Goal: Transaction & Acquisition: Book appointment/travel/reservation

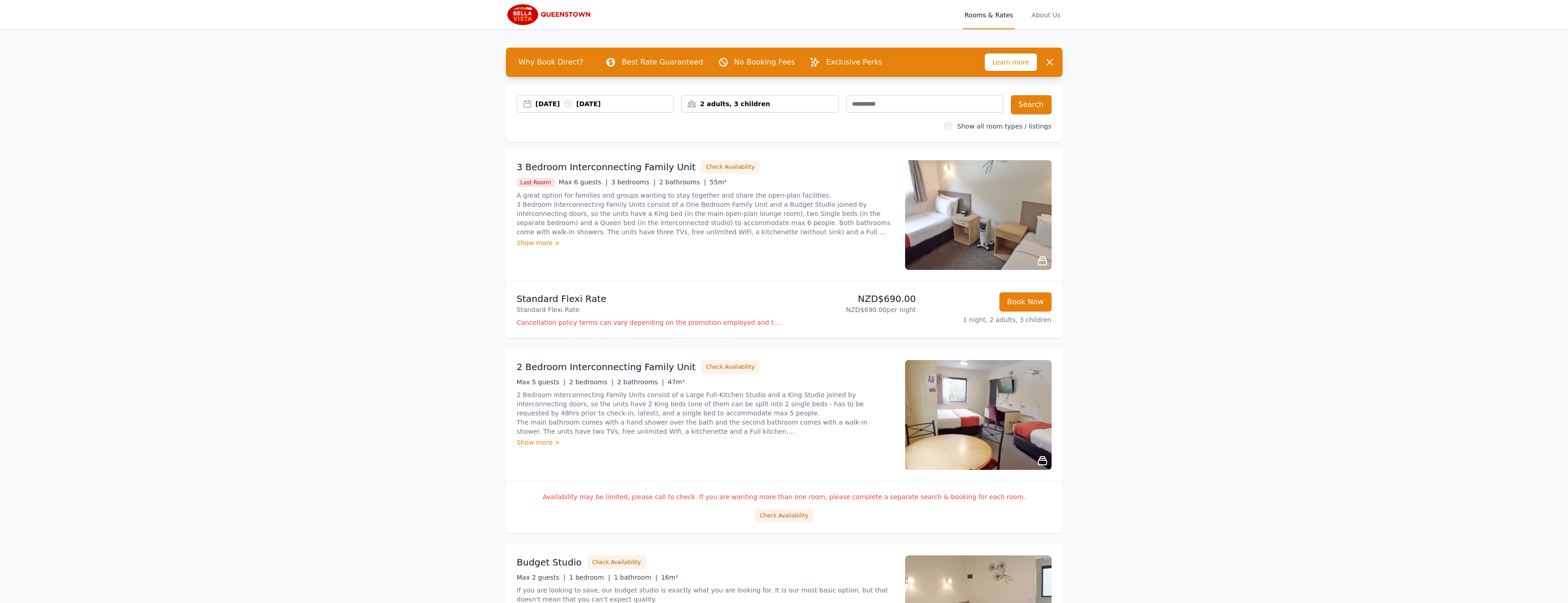
click at [542, 245] on div "Show more >" at bounding box center [705, 243] width 377 height 9
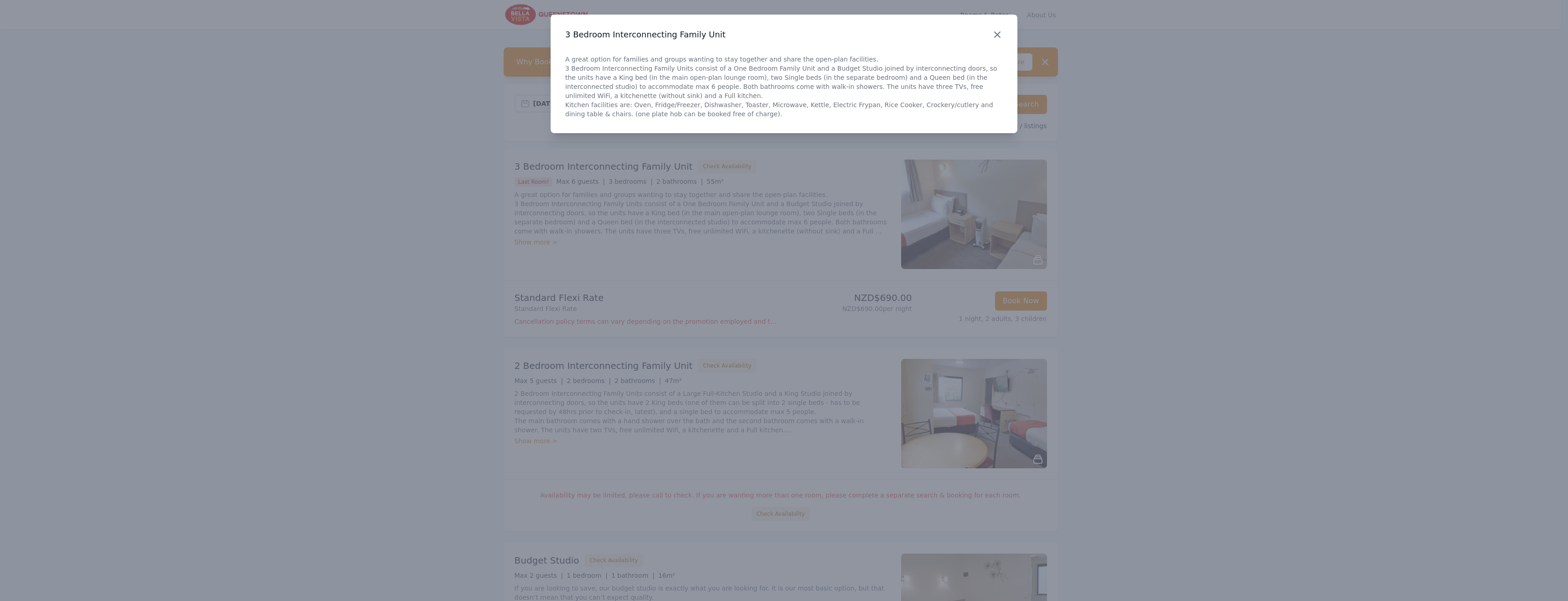
click at [997, 35] on icon "button" at bounding box center [997, 34] width 5 height 5
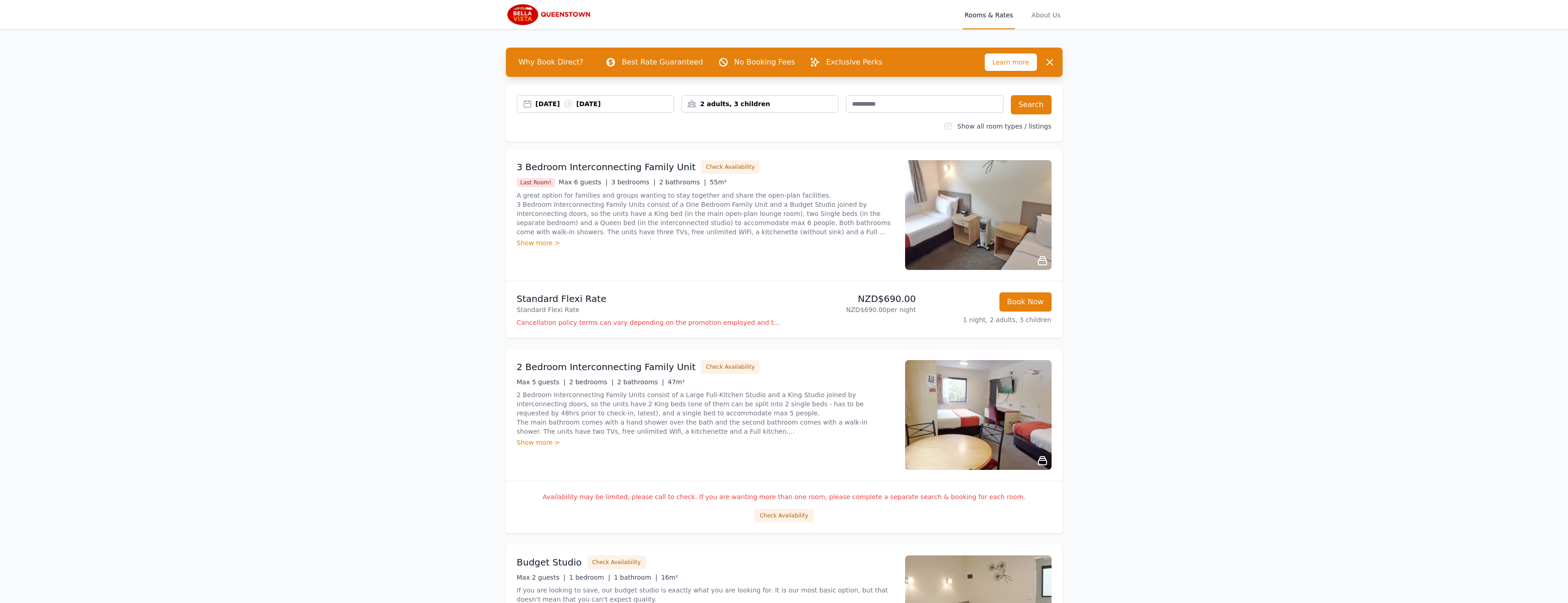
click at [555, 101] on div "[DATE] [DATE]" at bounding box center [605, 103] width 138 height 9
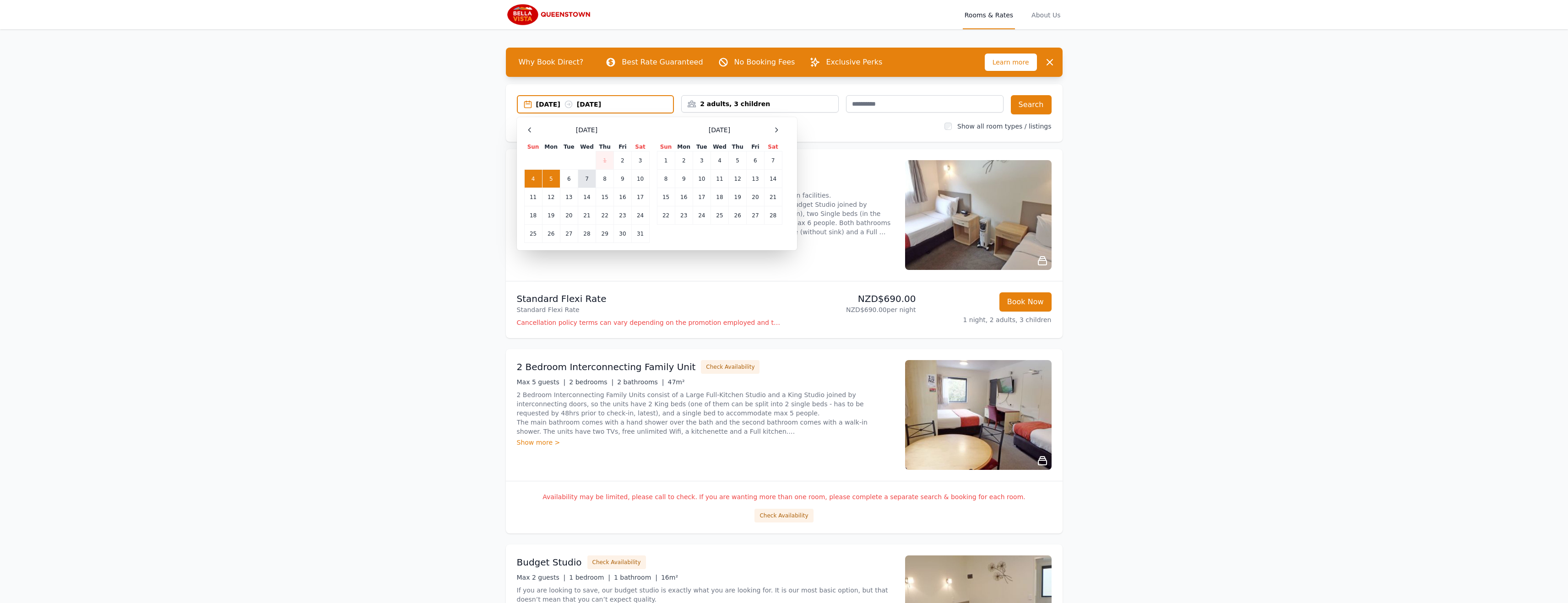
click at [586, 180] on td "7" at bounding box center [586, 179] width 18 height 18
click at [622, 179] on td "9" at bounding box center [622, 179] width 17 height 18
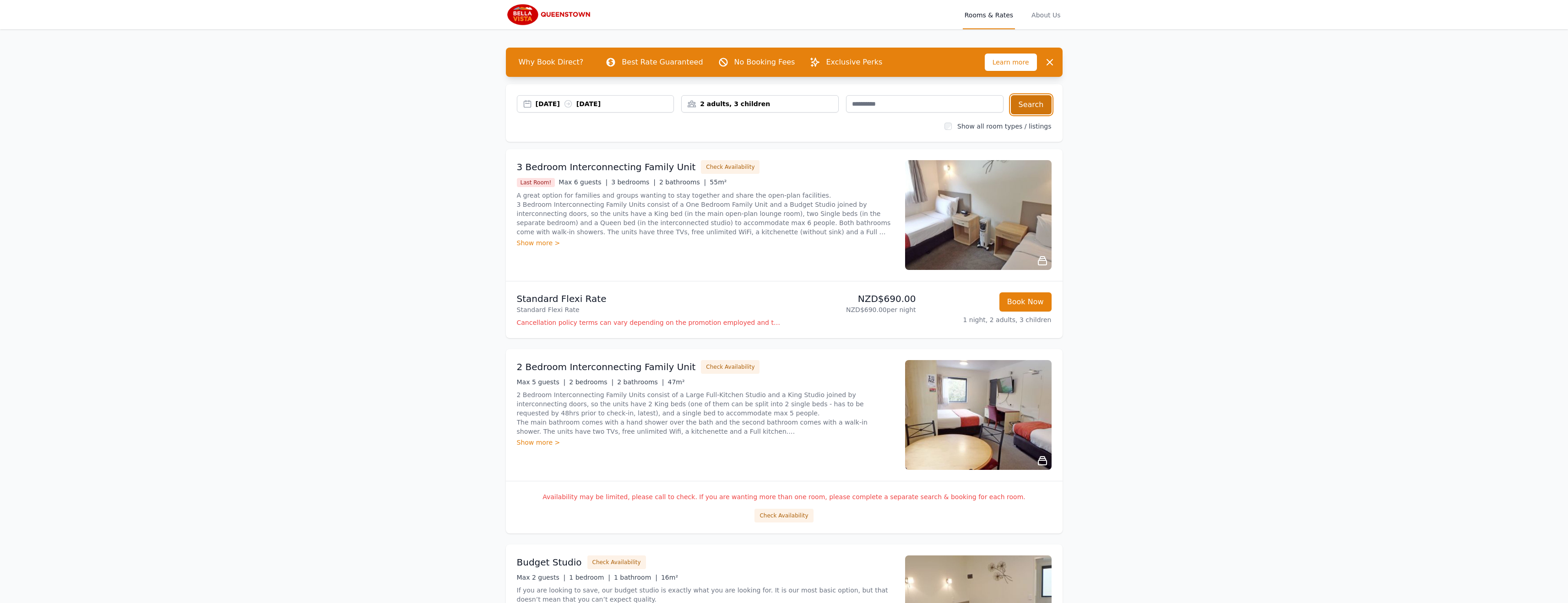
click at [1031, 104] on button "Search" at bounding box center [1031, 104] width 41 height 19
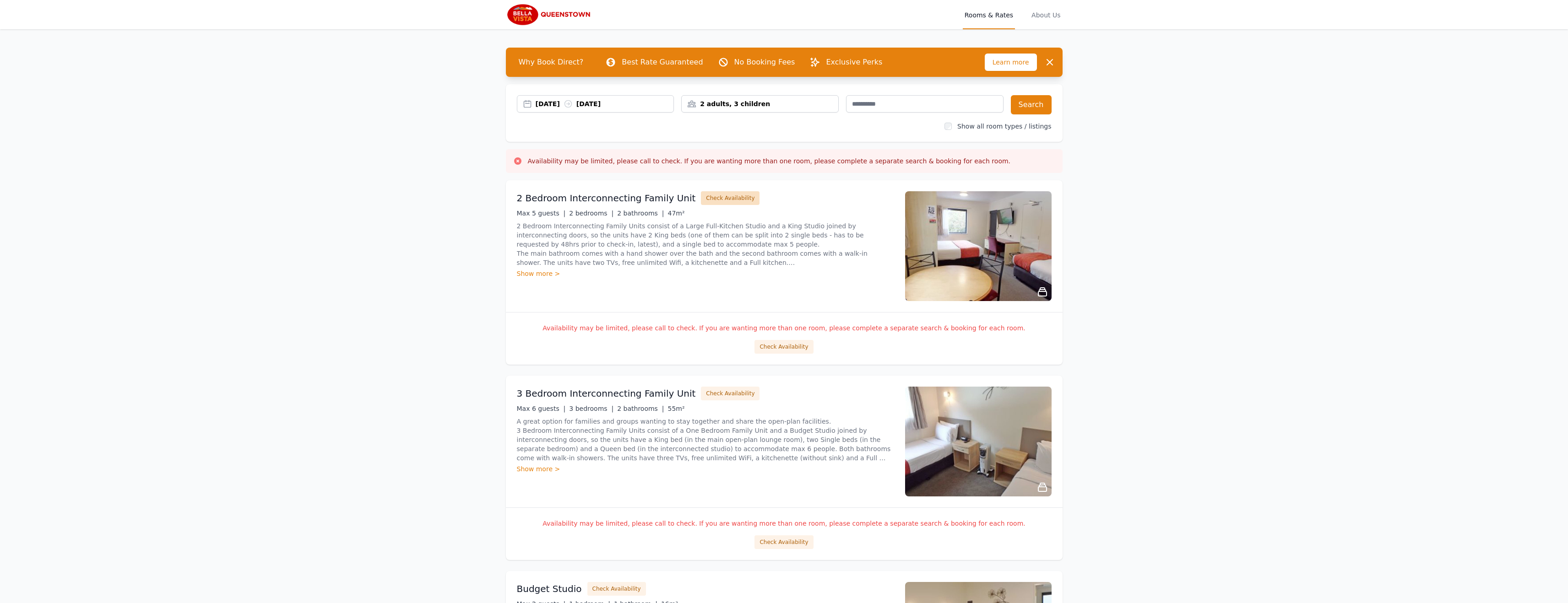
click at [701, 199] on button "Check Availability" at bounding box center [730, 198] width 59 height 13
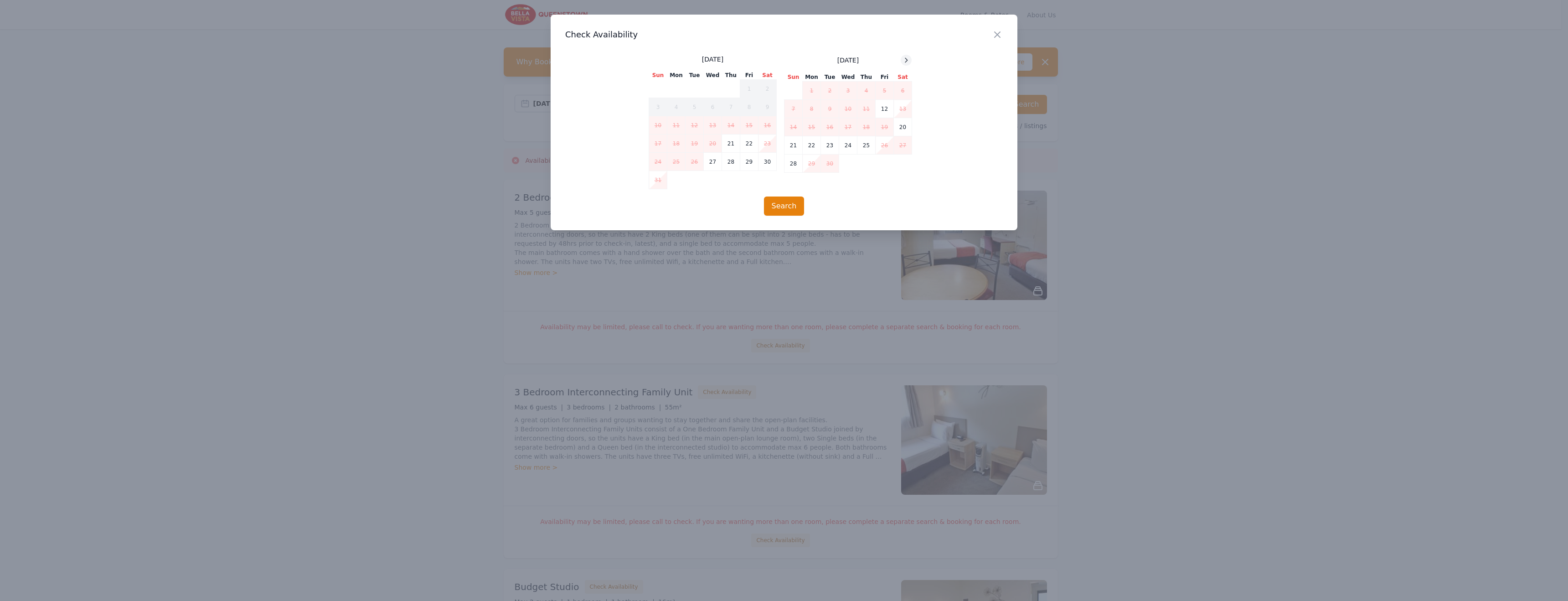
click at [906, 59] on icon at bounding box center [906, 60] width 7 height 7
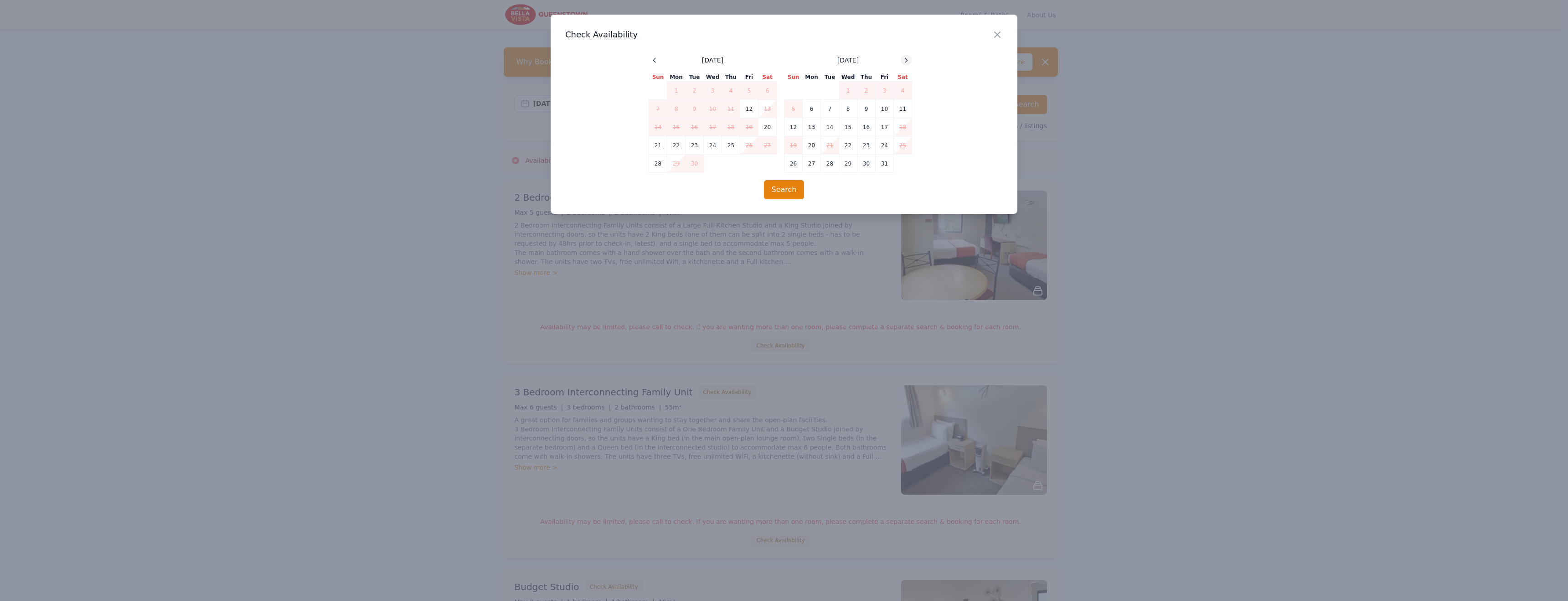
click at [906, 59] on icon at bounding box center [906, 60] width 7 height 7
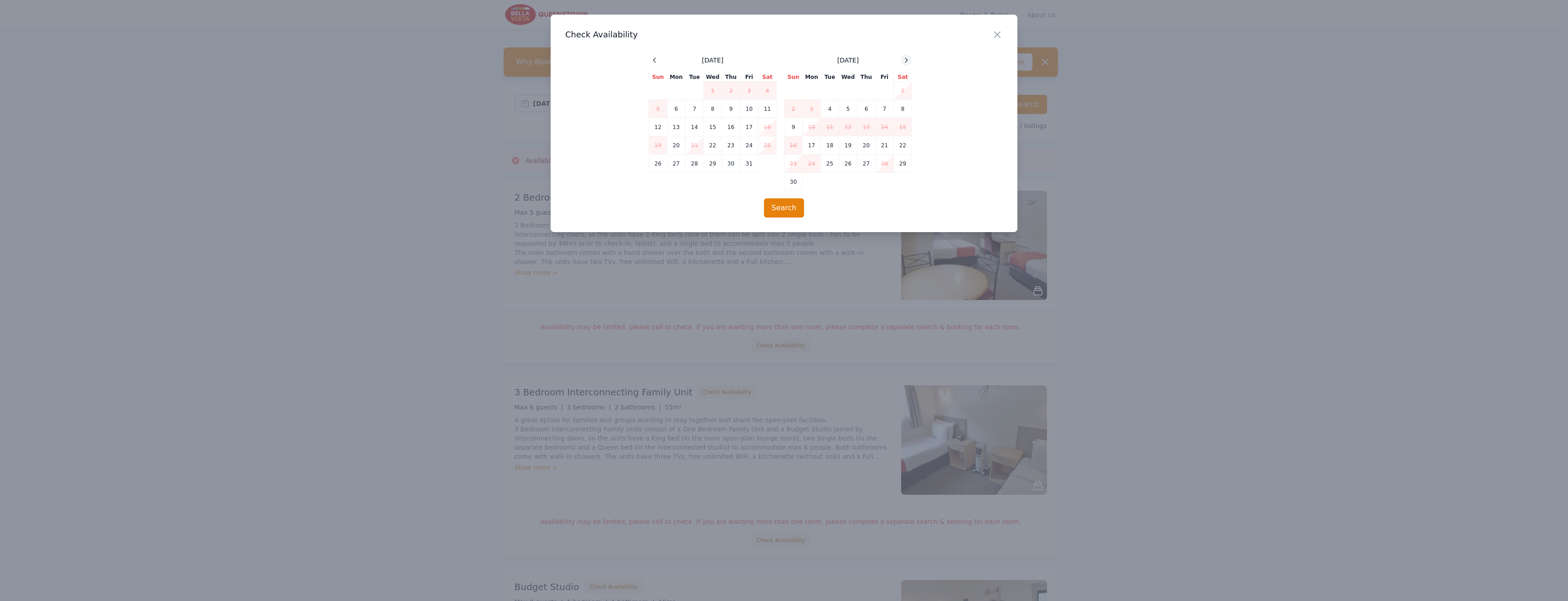
click at [906, 59] on icon at bounding box center [906, 60] width 7 height 7
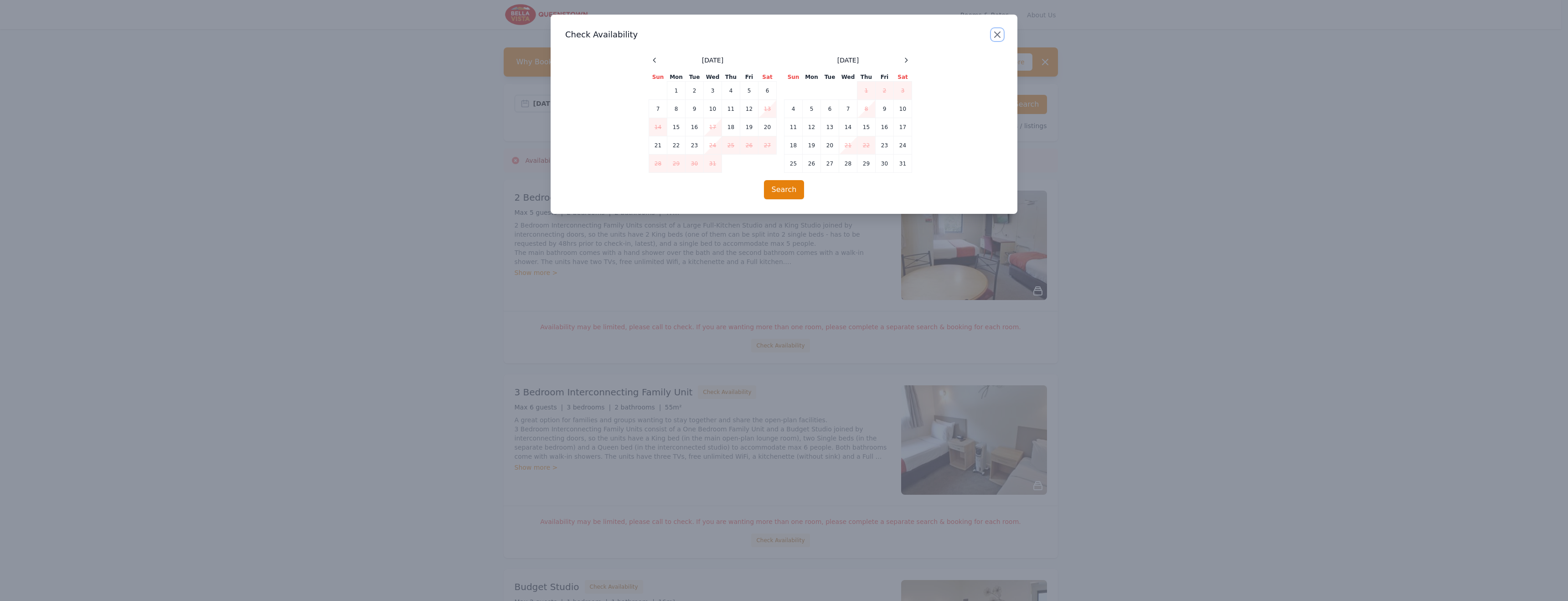
click at [998, 34] on icon "button" at bounding box center [997, 35] width 11 height 11
